Goal: Task Accomplishment & Management: Manage account settings

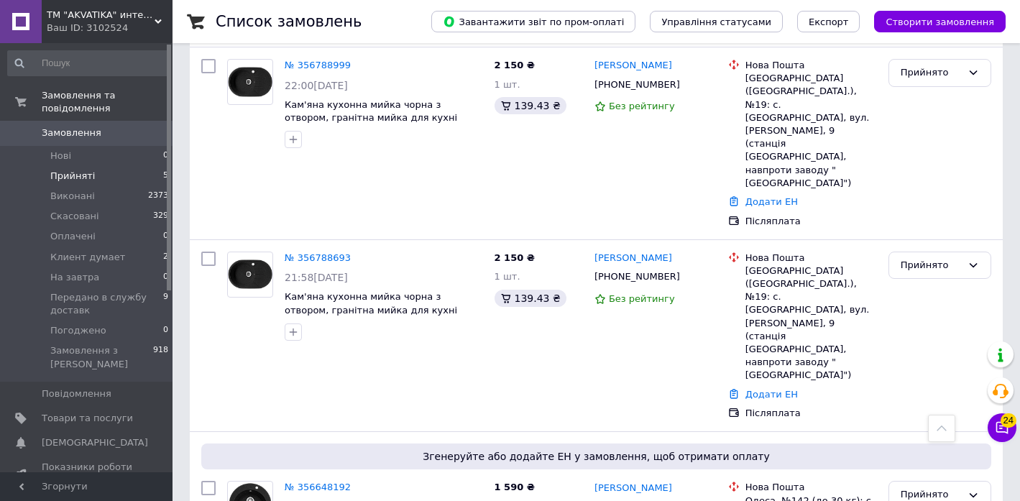
scroll to position [418, 0]
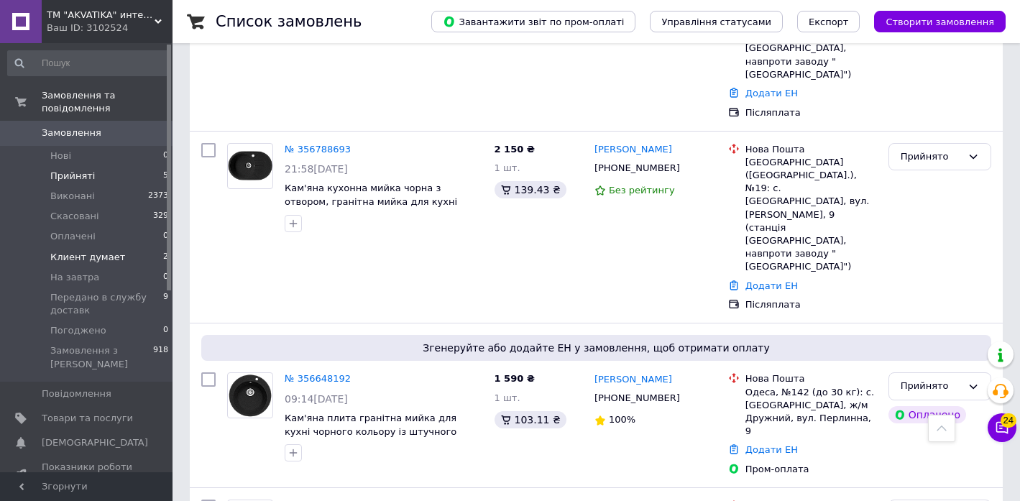
click at [101, 261] on span "Клиент думает" at bounding box center [87, 257] width 75 height 13
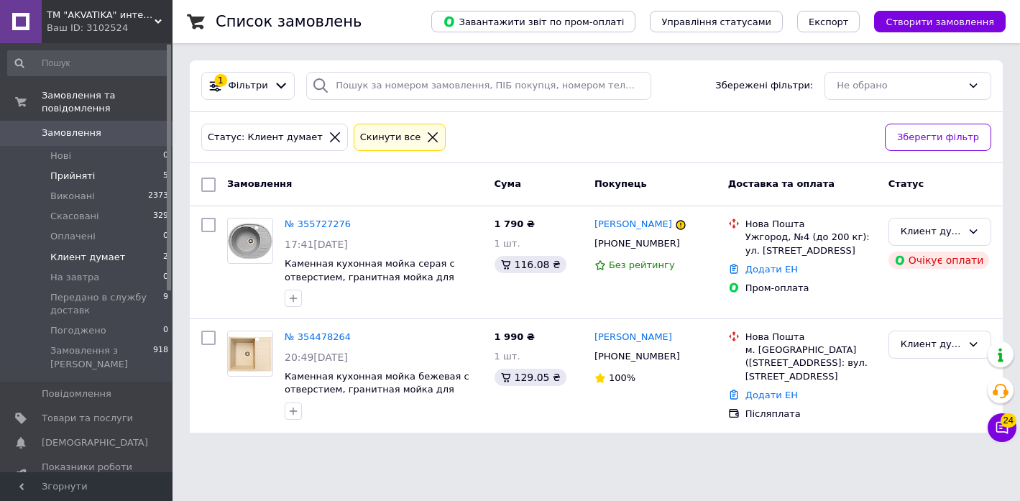
click at [102, 177] on li "Прийняті 5" at bounding box center [88, 176] width 177 height 20
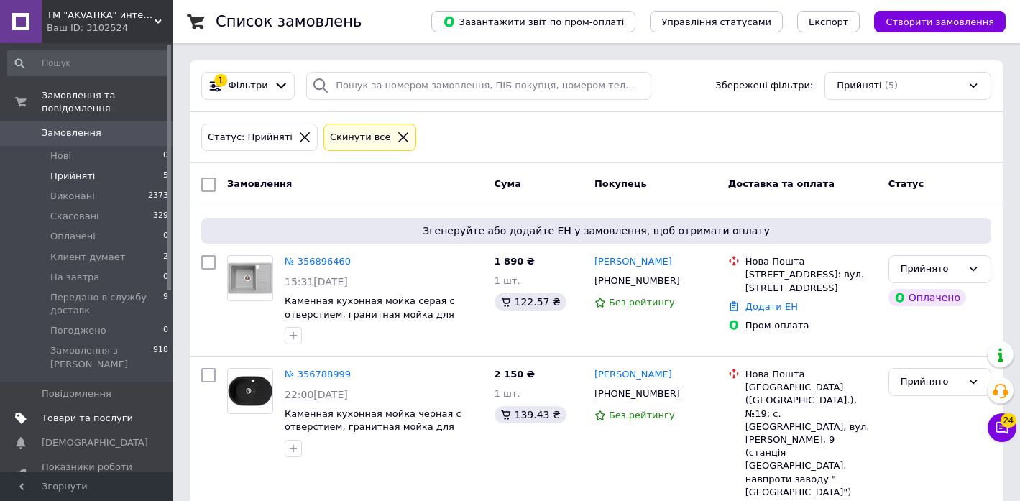
click at [91, 410] on link "Товари та послуги" at bounding box center [88, 418] width 177 height 24
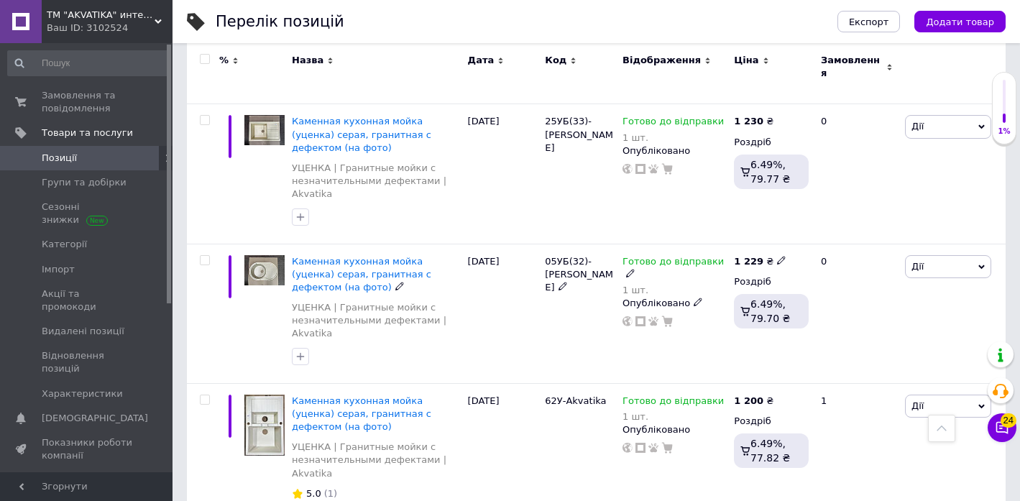
scroll to position [2488, 0]
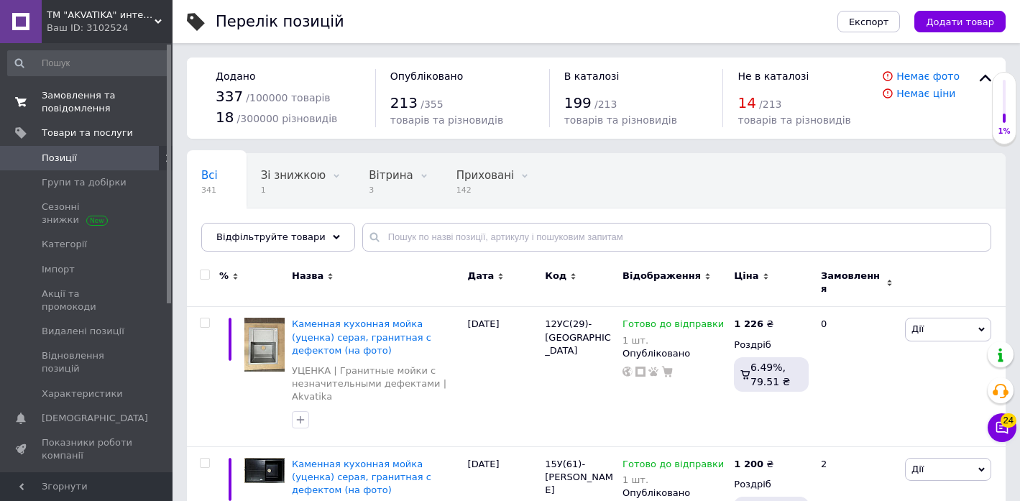
click at [50, 98] on span "Замовлення та повідомлення" at bounding box center [87, 102] width 91 height 26
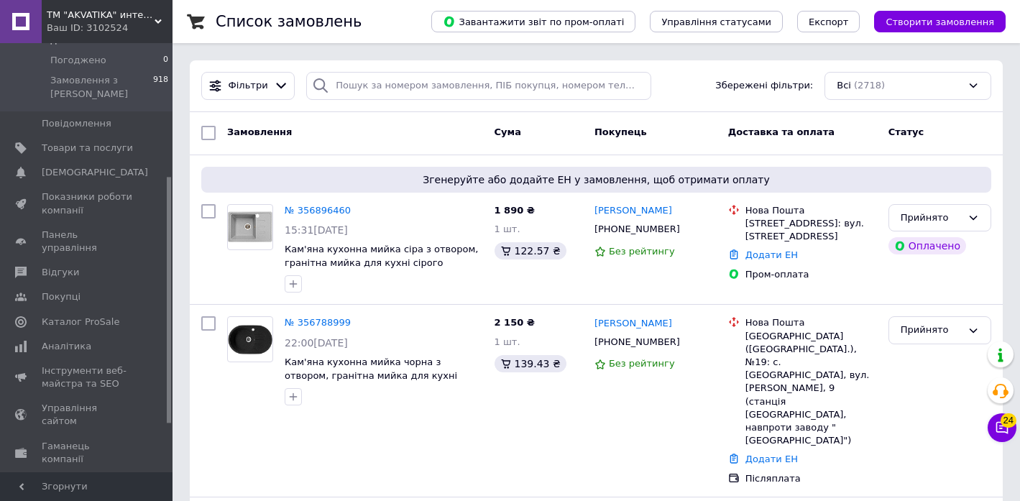
scroll to position [317, 0]
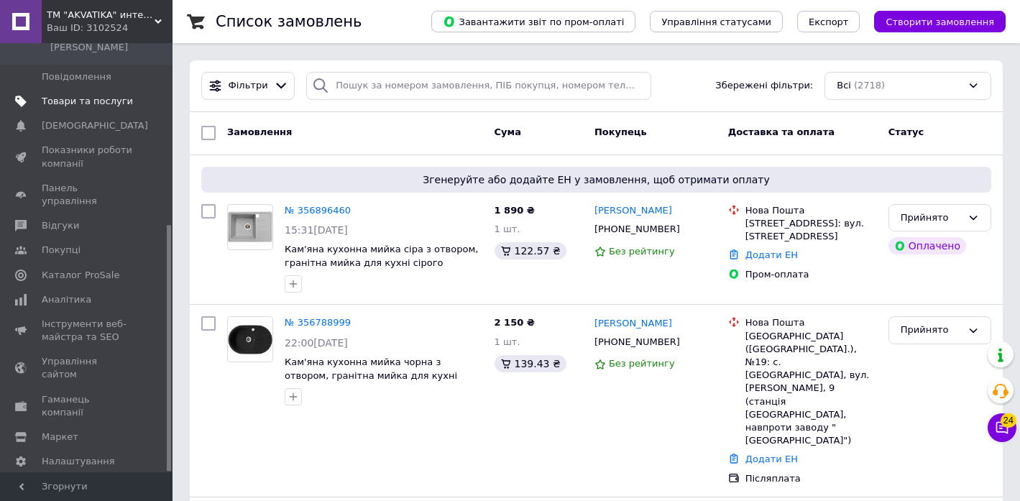
click at [85, 107] on span "Товари та послуги" at bounding box center [87, 101] width 91 height 13
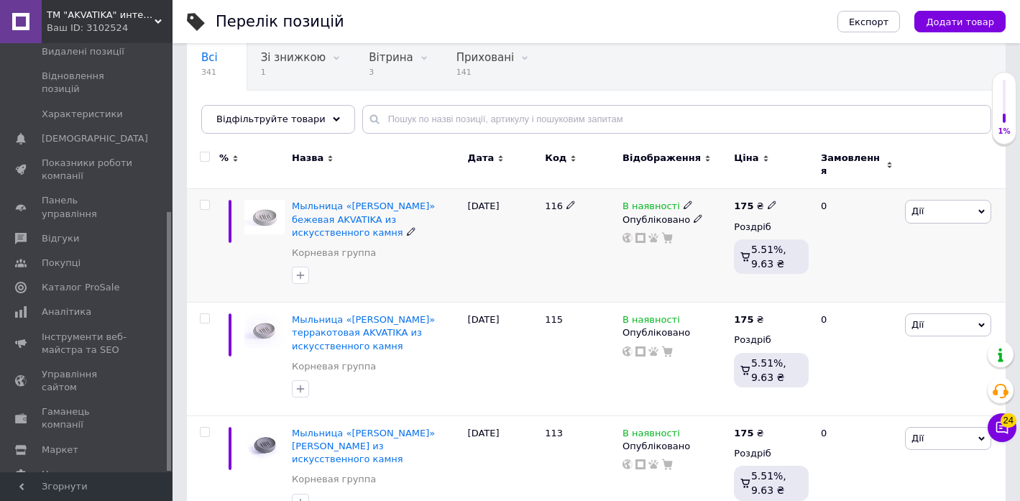
scroll to position [116, 0]
click at [683, 202] on icon at bounding box center [687, 206] width 9 height 9
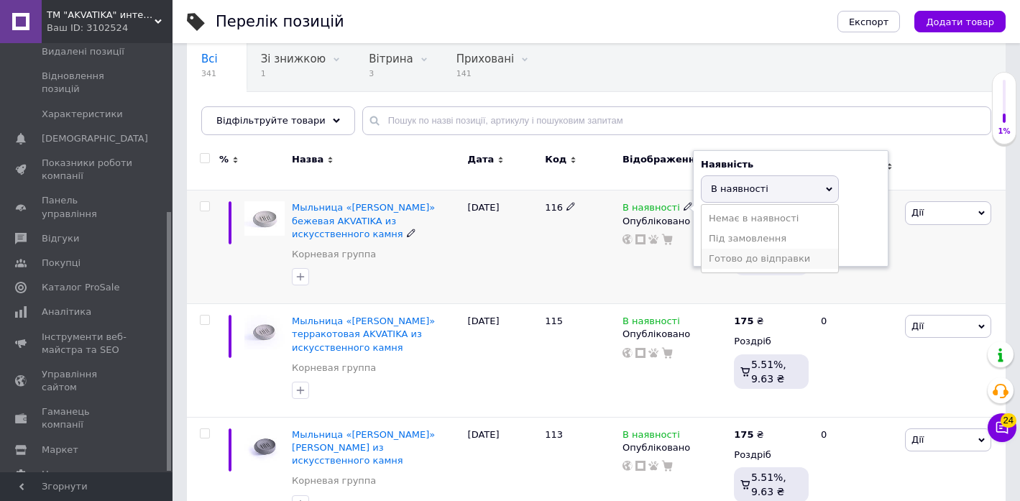
click at [731, 252] on li "Готово до відправки" at bounding box center [769, 259] width 137 height 20
click at [663, 261] on div "В наявності Наявність [PERSON_NAME] до відправки В наявності Немає в наявності …" at bounding box center [674, 247] width 111 height 114
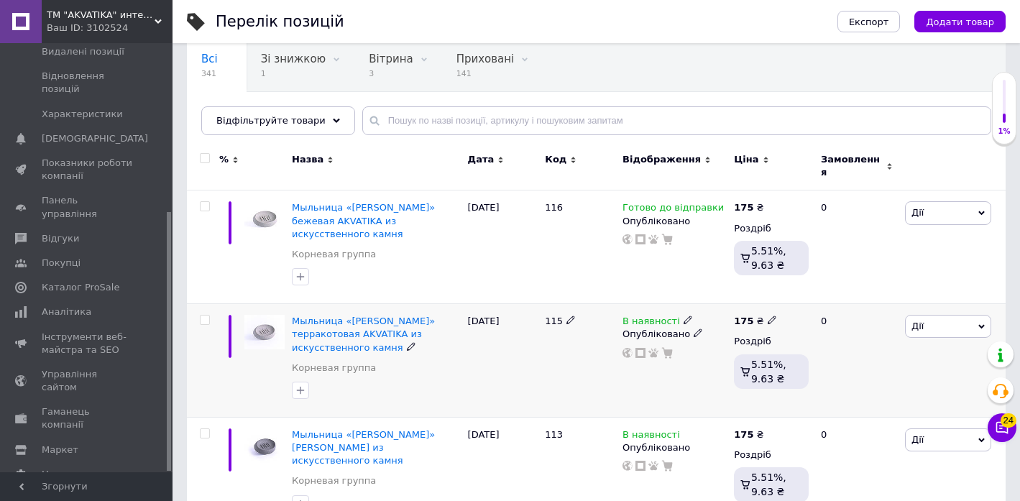
click at [684, 315] on icon at bounding box center [687, 319] width 9 height 9
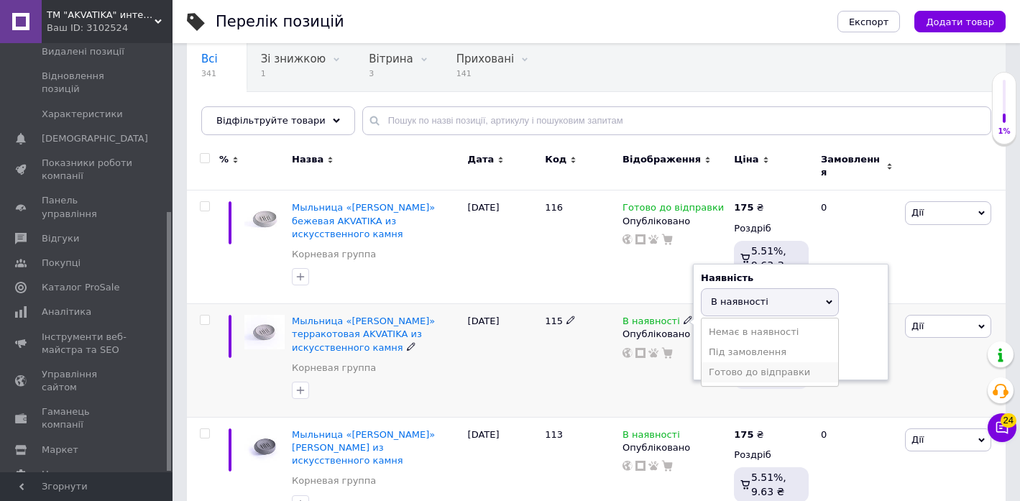
click at [719, 362] on li "Готово до відправки" at bounding box center [769, 372] width 137 height 20
click at [653, 356] on div "В наявності Наявність [PERSON_NAME] до відправки В наявності Немає в наявності …" at bounding box center [674, 361] width 111 height 114
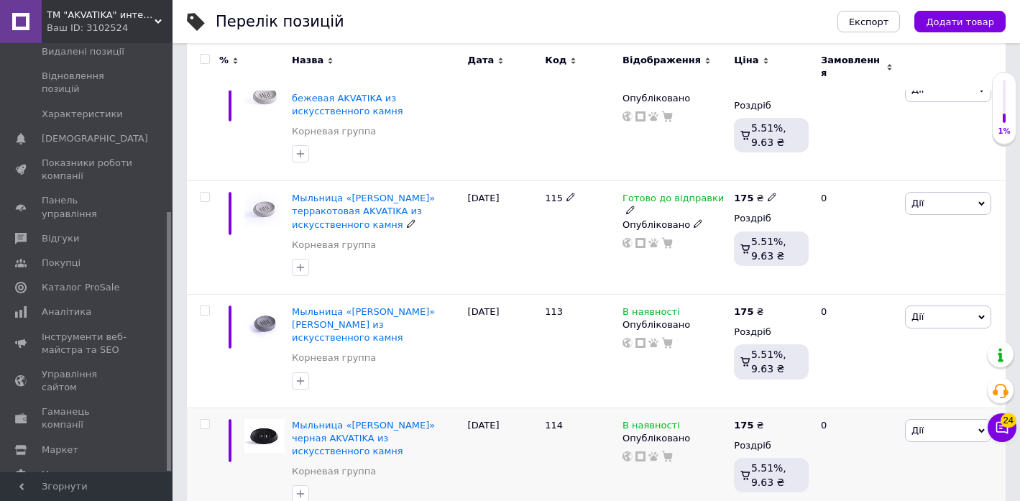
scroll to position [275, 0]
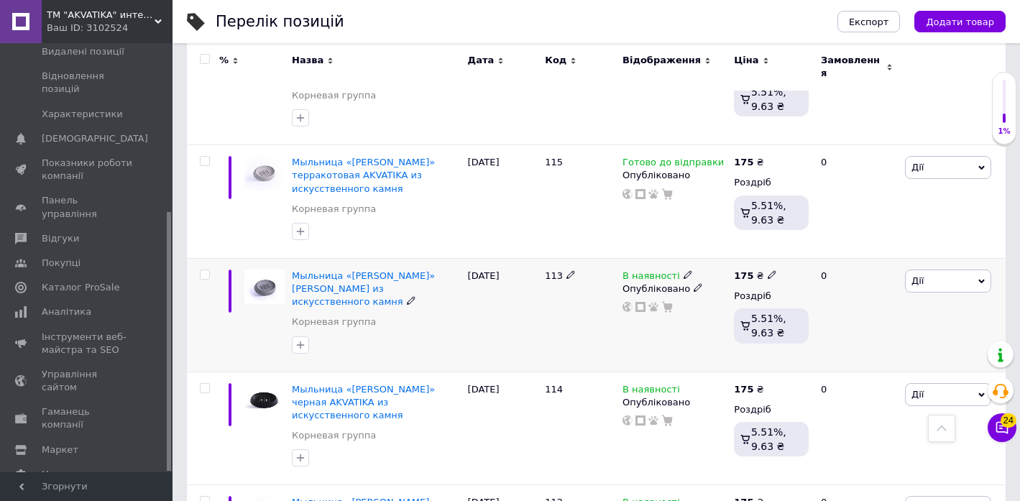
click at [683, 271] on use at bounding box center [687, 275] width 8 height 8
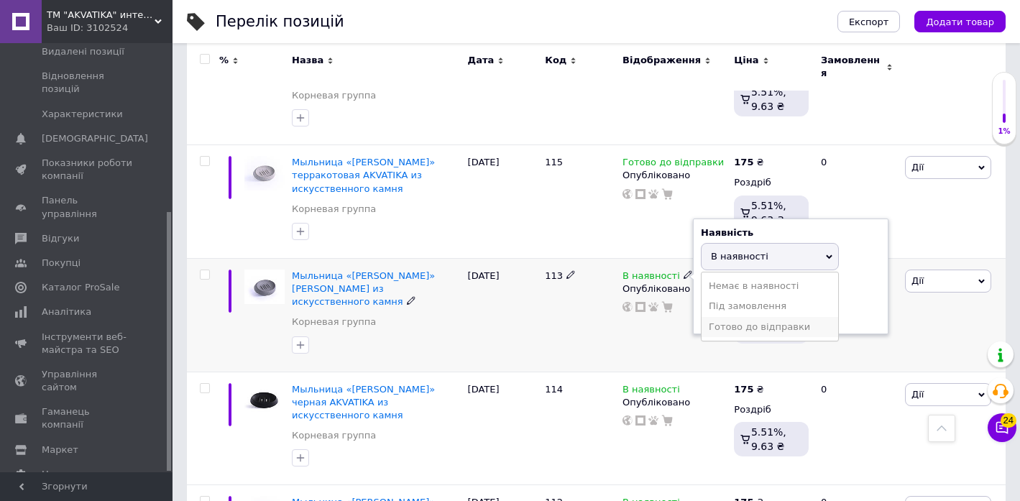
click at [710, 317] on li "Готово до відправки" at bounding box center [769, 327] width 137 height 20
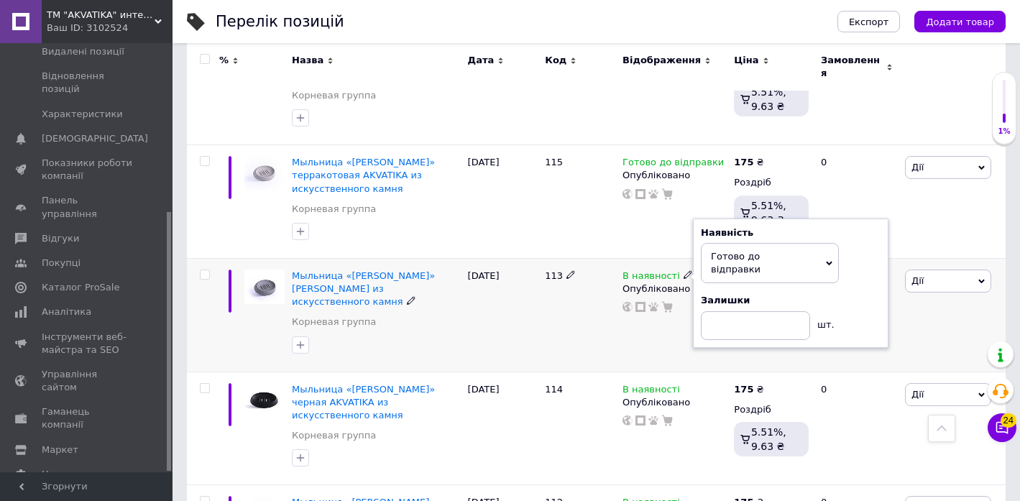
click at [676, 323] on div "В наявності Наявність [PERSON_NAME] до відправки В наявності Немає в наявності …" at bounding box center [674, 315] width 111 height 114
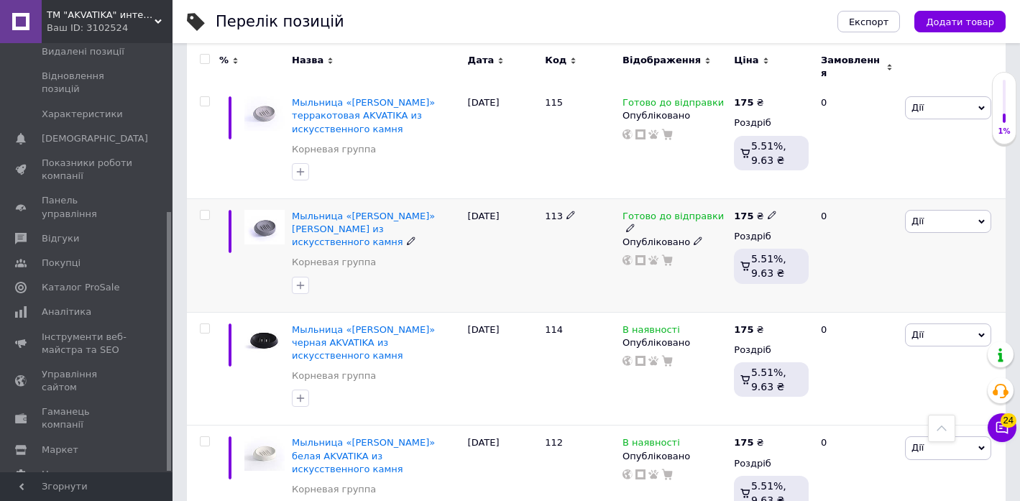
scroll to position [356, 0]
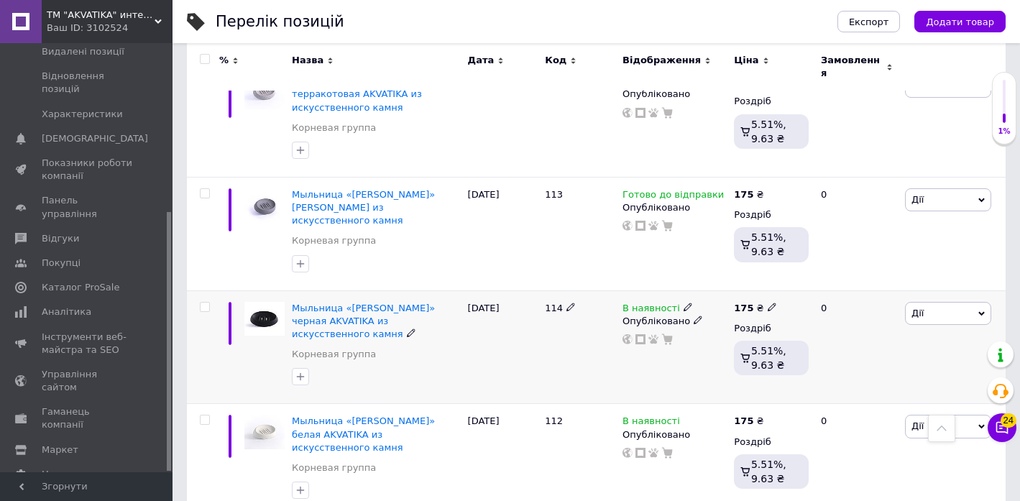
click at [683, 303] on icon at bounding box center [687, 307] width 9 height 9
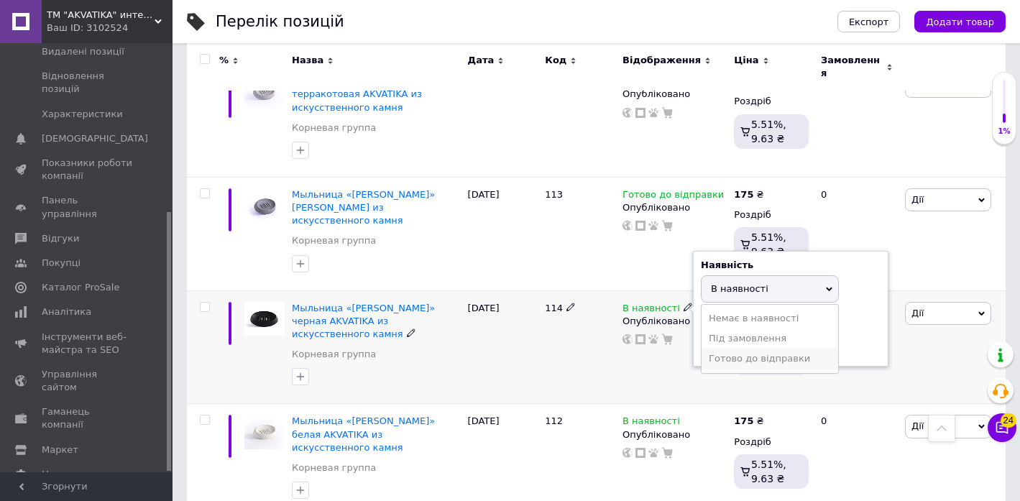
click at [717, 349] on li "Готово до відправки" at bounding box center [769, 359] width 137 height 20
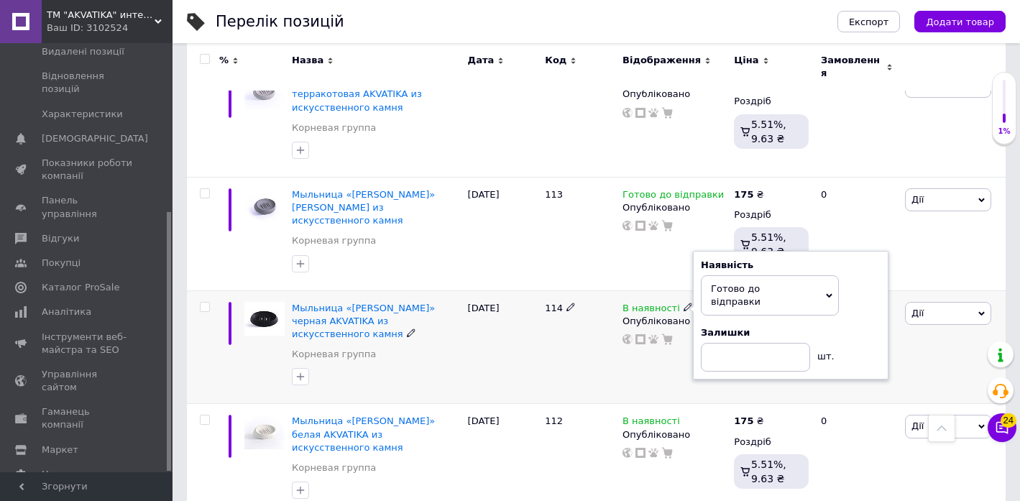
click at [673, 336] on div "В наявності Наявність [PERSON_NAME] до відправки В наявності Немає в наявності …" at bounding box center [674, 347] width 111 height 114
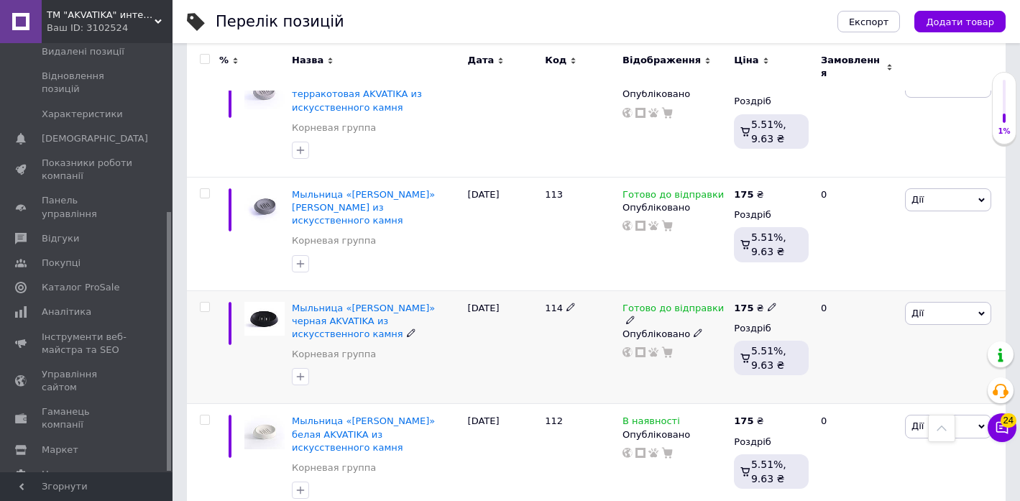
scroll to position [453, 0]
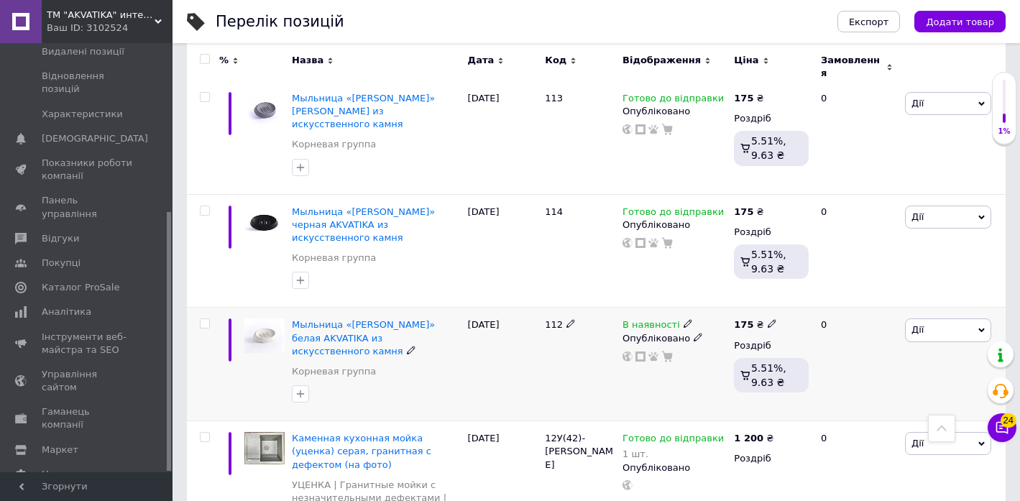
click at [684, 319] on icon at bounding box center [687, 323] width 9 height 9
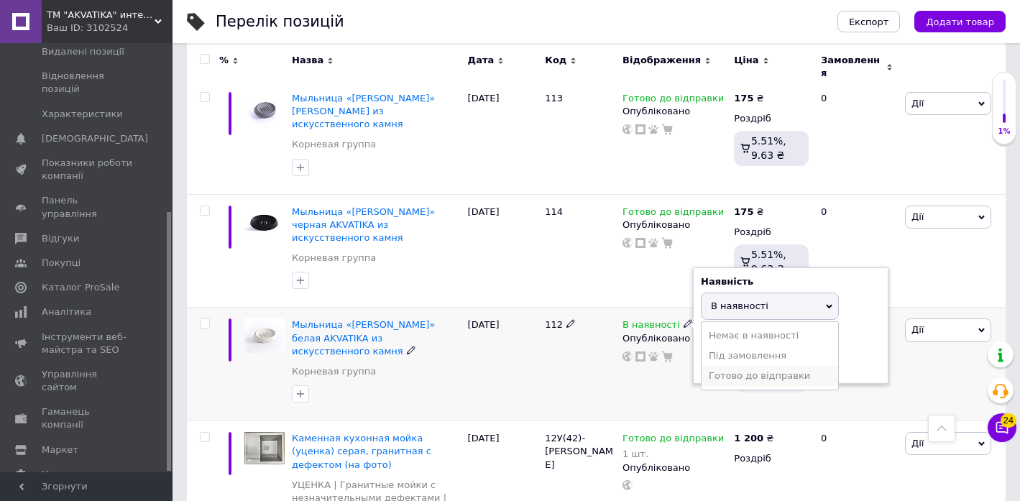
click at [713, 366] on li "Готово до відправки" at bounding box center [769, 376] width 137 height 20
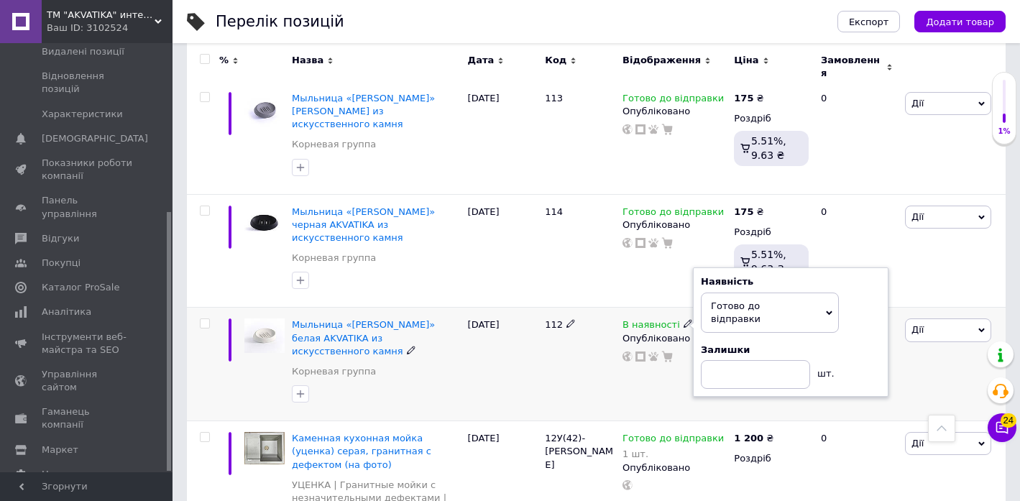
click at [623, 343] on div "В наявності Наявність [PERSON_NAME] до відправки В наявності Немає в наявності …" at bounding box center [674, 365] width 111 height 114
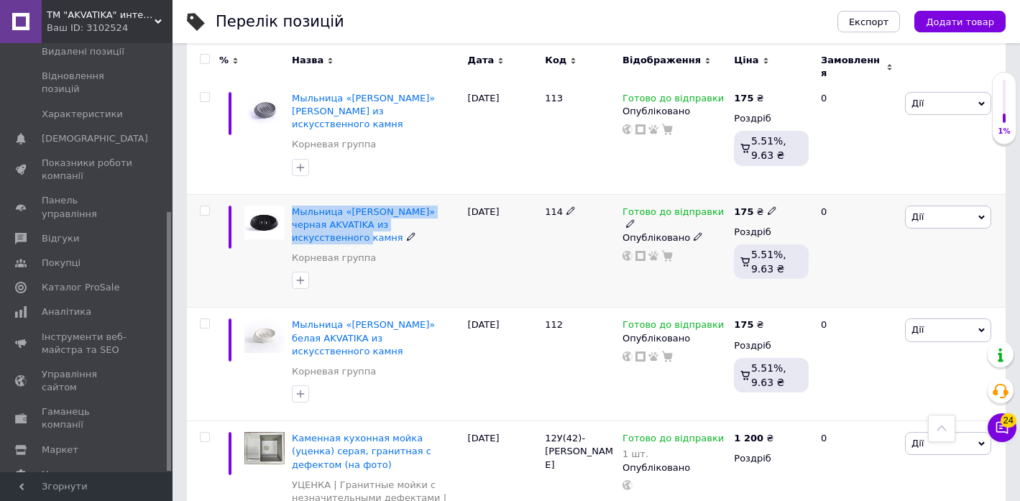
drag, startPoint x: 458, startPoint y: 195, endPoint x: 302, endPoint y: 167, distance: 158.4
click at [302, 194] on div "Мыльница «[PERSON_NAME]» черная AKVATIKA из искусственного камня Корневая группа" at bounding box center [376, 251] width 176 height 114
copy span "Мыльница «[PERSON_NAME]» черная AKVATIKA из искусственного камня"
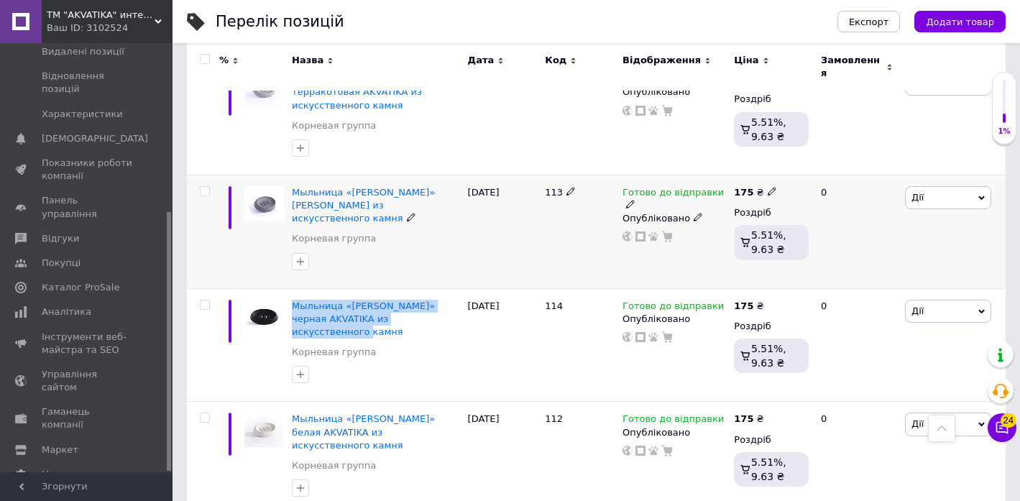
click at [271, 186] on img at bounding box center [264, 203] width 40 height 34
